Goal: Transaction & Acquisition: Register for event/course

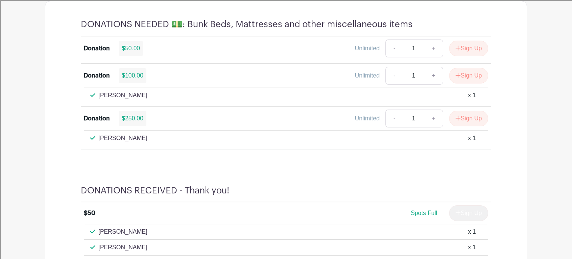
scroll to position [521, 0]
click at [434, 74] on link "+" at bounding box center [433, 75] width 19 height 18
click at [393, 75] on link "-" at bounding box center [393, 75] width 17 height 18
type input "1"
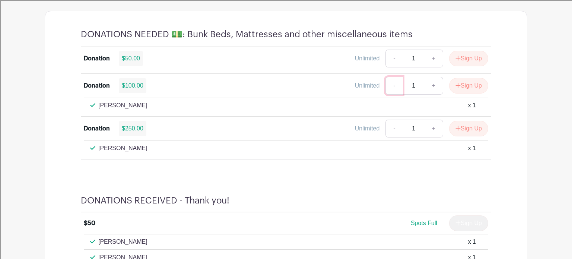
scroll to position [508, 0]
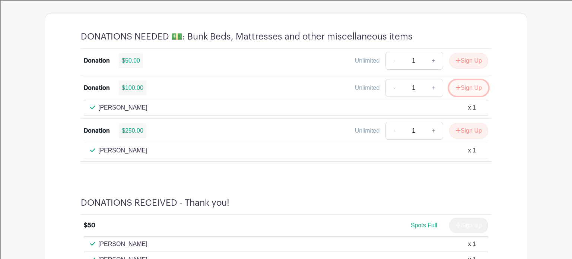
click at [470, 85] on button "Sign Up" at bounding box center [468, 88] width 39 height 16
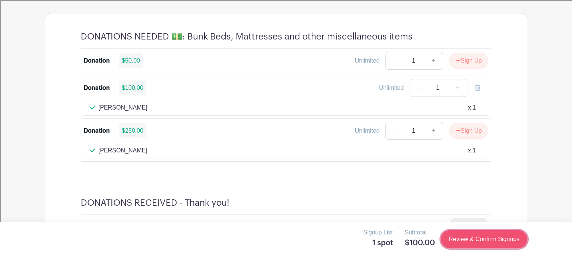
click at [492, 241] on link "Review & Confirm Signups" at bounding box center [484, 239] width 86 height 18
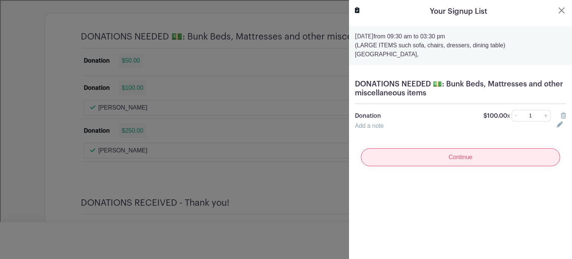
click at [453, 154] on input "Continue" at bounding box center [460, 157] width 199 height 18
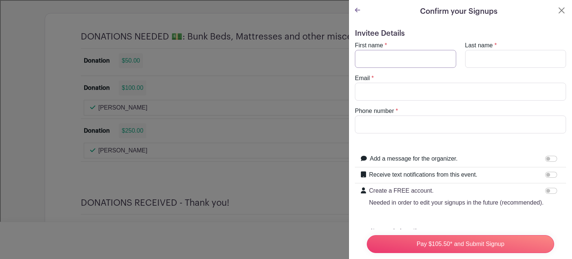
click at [386, 60] on input "First name" at bounding box center [405, 59] width 101 height 18
type input "Kelly"
type input "Bowes"
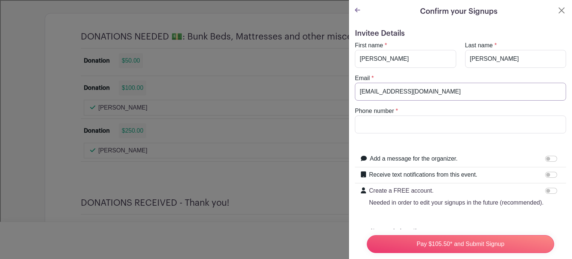
type input "kellybethbowes@gmail.com"
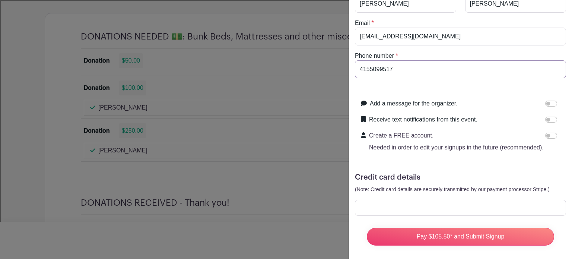
scroll to position [55, 0]
type input "4155099517"
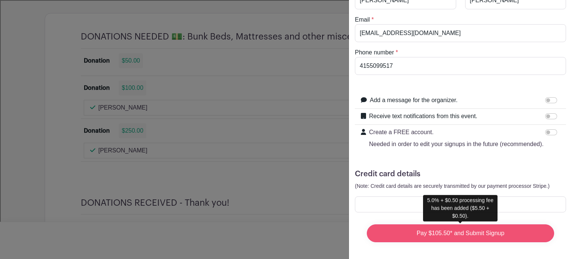
click at [438, 231] on input "Pay $105.50* and Submit Signup" at bounding box center [460, 233] width 187 height 18
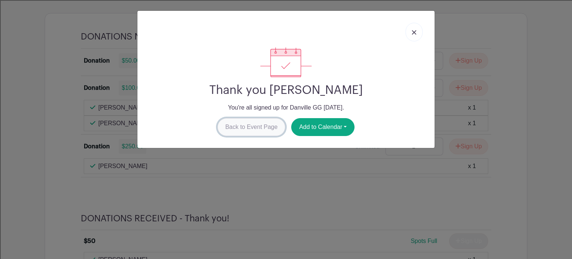
click at [252, 127] on link "Back to Event Page" at bounding box center [251, 127] width 68 height 18
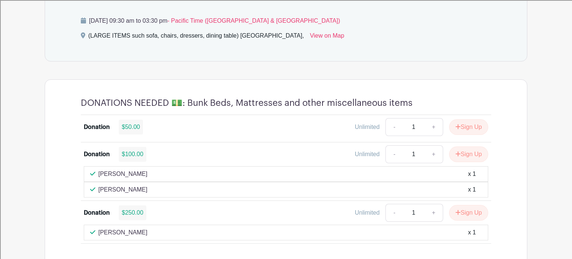
scroll to position [442, 0]
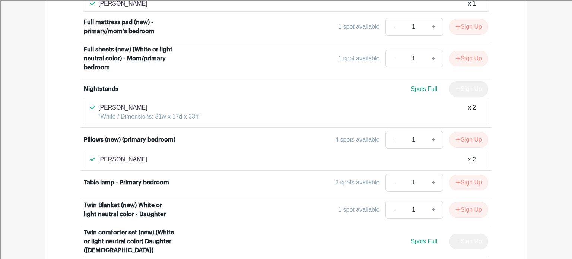
scroll to position [2299, 0]
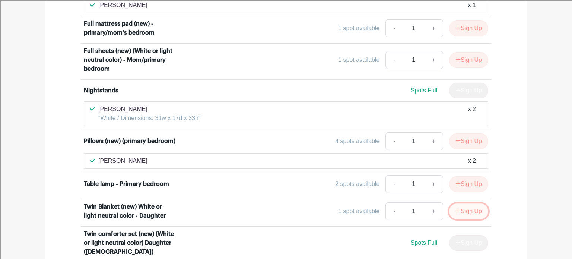
click at [471, 203] on button "Sign Up" at bounding box center [468, 211] width 39 height 16
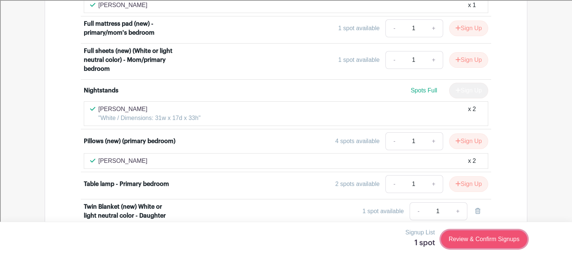
click at [475, 242] on link "Review & Confirm Signups" at bounding box center [484, 239] width 86 height 18
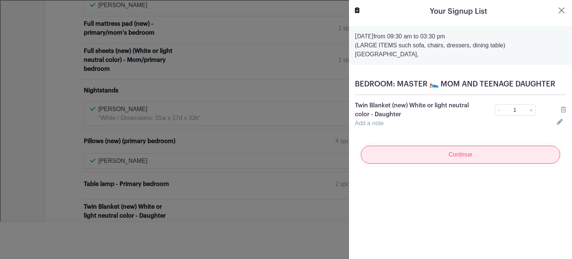
click at [461, 155] on input "Continue" at bounding box center [460, 154] width 199 height 18
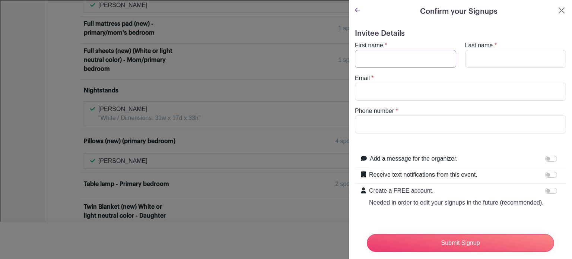
click at [411, 57] on input "First name" at bounding box center [405, 59] width 101 height 18
type input "Kelly"
type input "Bowes"
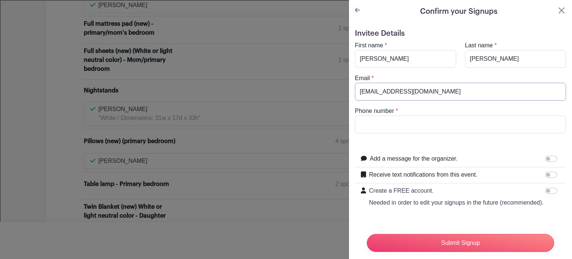
type input "kellybethbowes@gmail.com"
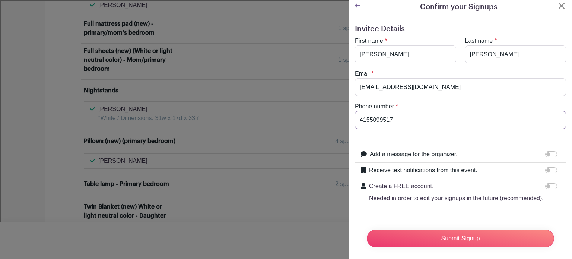
type input "4155099517"
click at [548, 168] on input "Receive text notifications from this event." at bounding box center [551, 170] width 12 height 6
checkbox input "true"
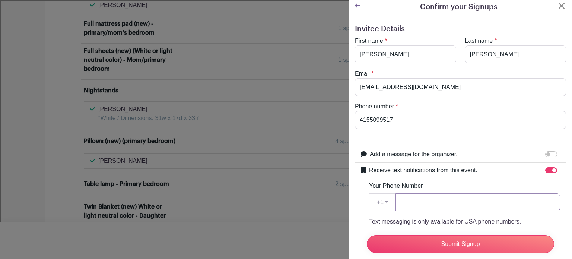
click at [457, 204] on input "Your Phone Number" at bounding box center [477, 202] width 164 height 18
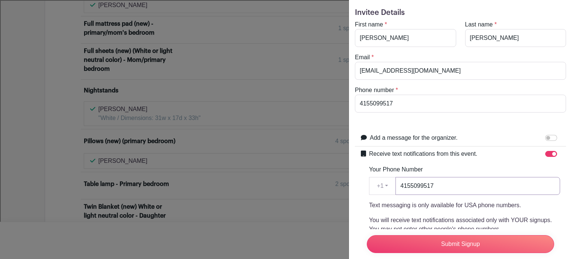
scroll to position [22, 0]
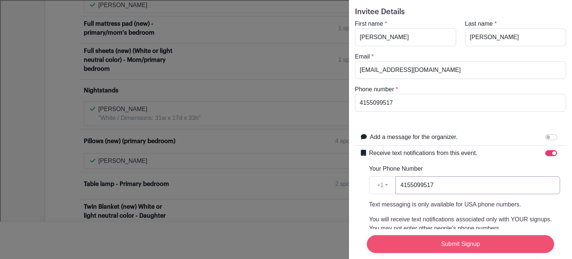
type input "4155099517"
click at [464, 243] on input "Submit Signup" at bounding box center [460, 244] width 187 height 18
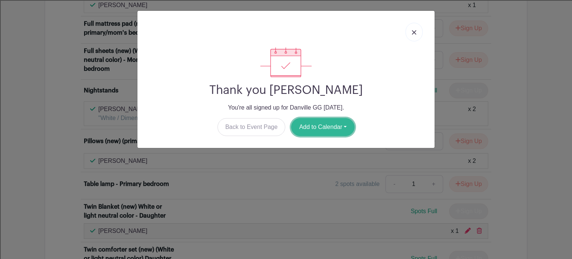
click at [317, 129] on button "Add to Calendar" at bounding box center [322, 127] width 63 height 18
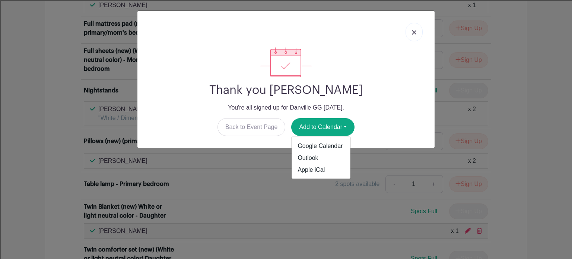
click at [317, 224] on div "Thank you Kelly Bowes You're all signed up for Danville GG Sept. 17, 2025. Back…" at bounding box center [286, 129] width 572 height 259
